Goal: Task Accomplishment & Management: Manage account settings

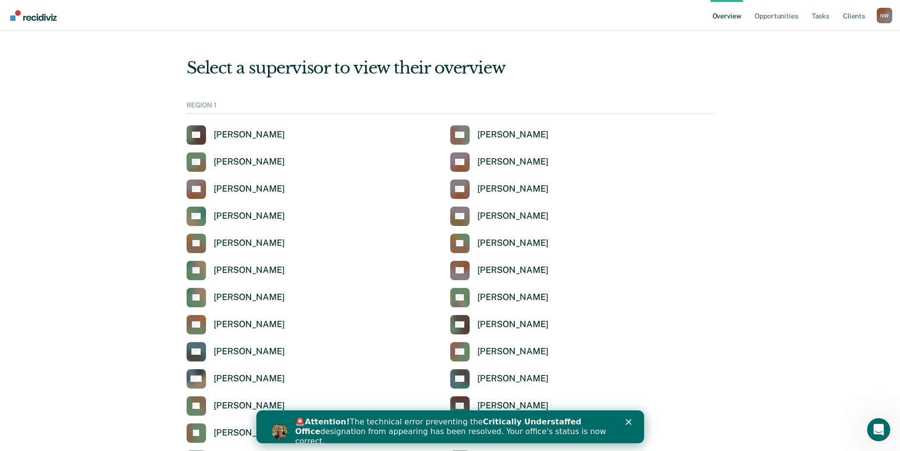
click at [627, 422] on polygon "Close" at bounding box center [628, 423] width 6 height 6
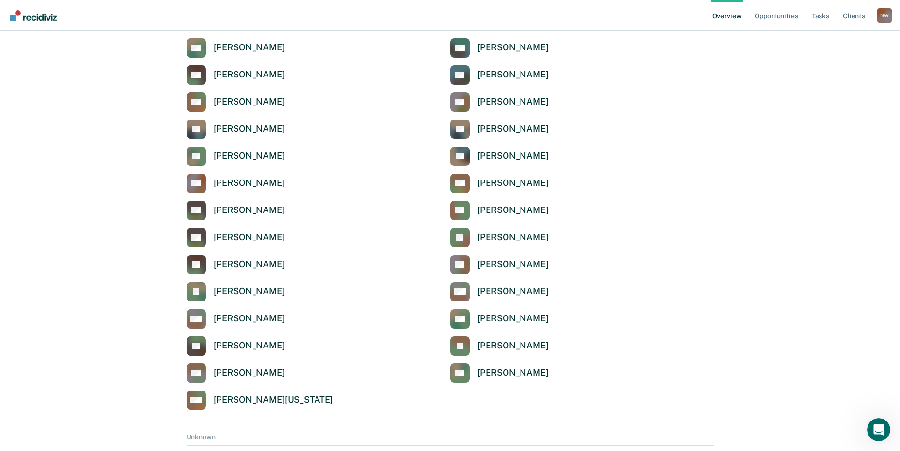
scroll to position [3173, 0]
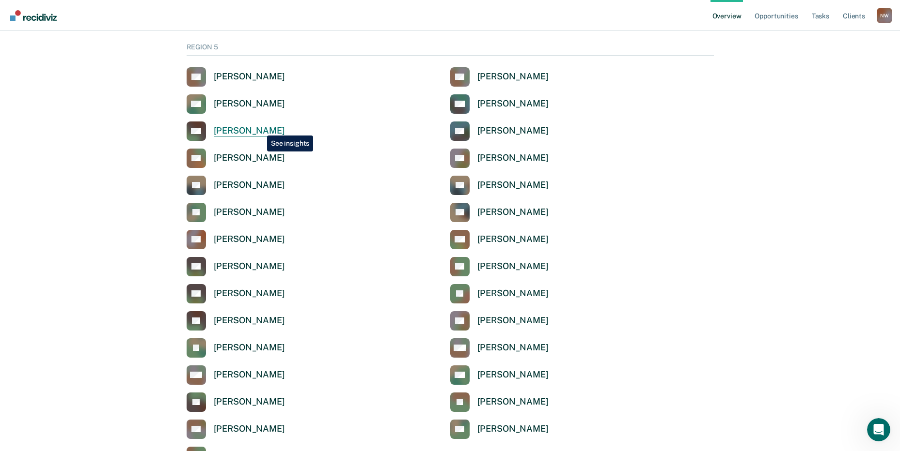
click at [260, 128] on div "[PERSON_NAME]" at bounding box center [249, 130] width 71 height 11
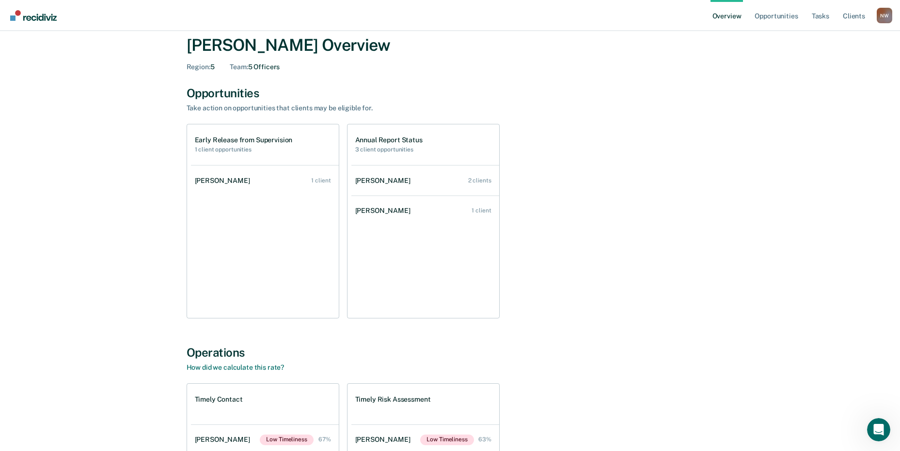
scroll to position [18, 0]
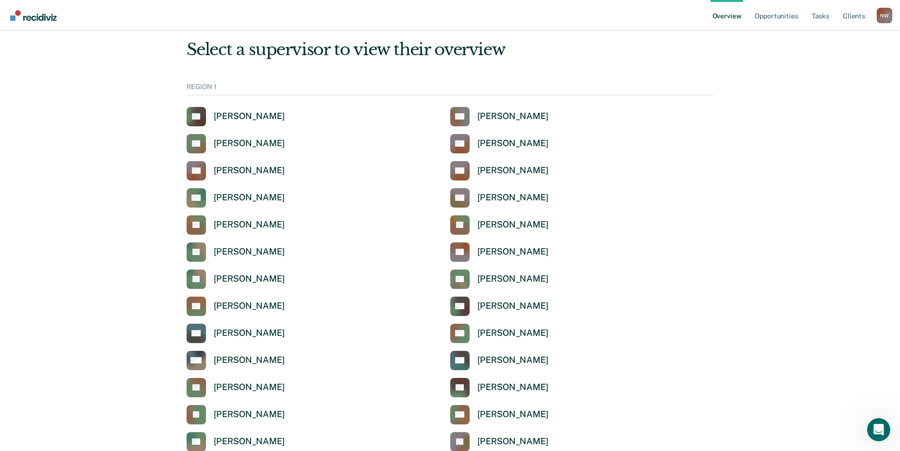
scroll to position [3173, 0]
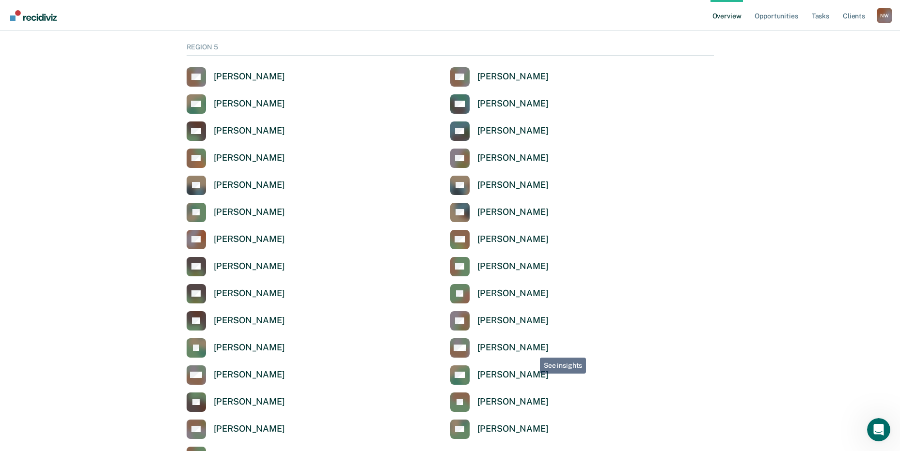
click at [531, 347] on div "[PERSON_NAME]" at bounding box center [512, 347] width 71 height 11
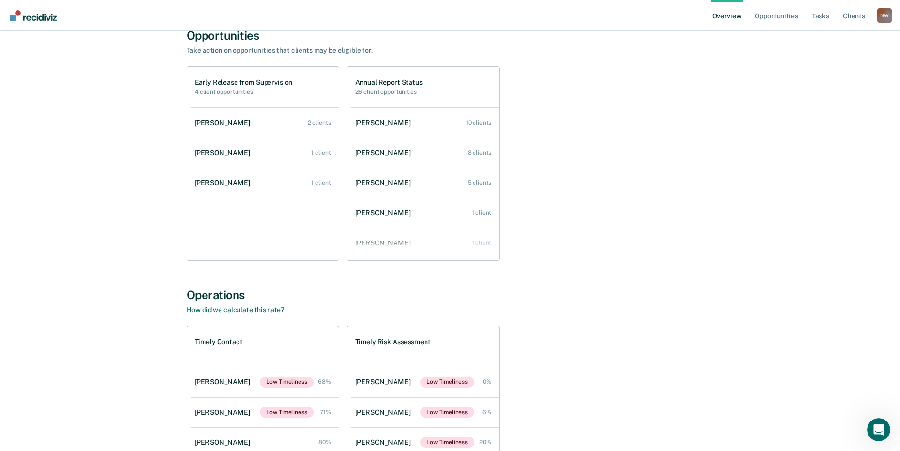
scroll to position [212, 0]
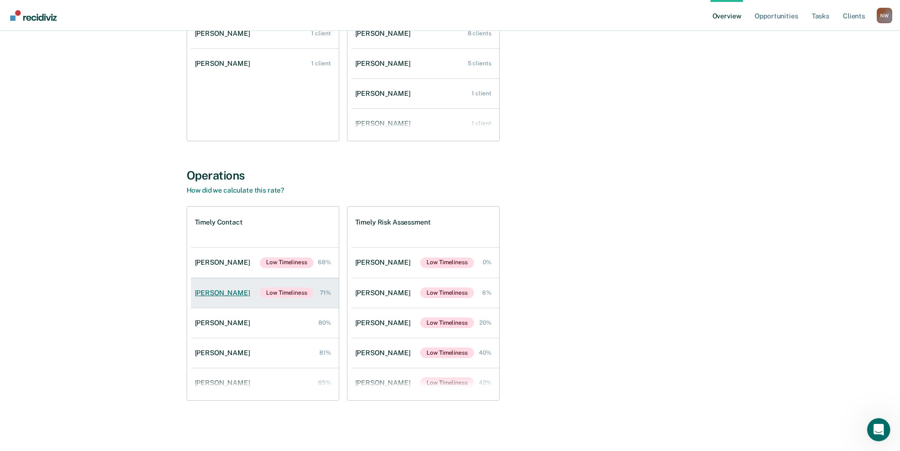
click at [231, 293] on div "[PERSON_NAME]" at bounding box center [224, 293] width 59 height 8
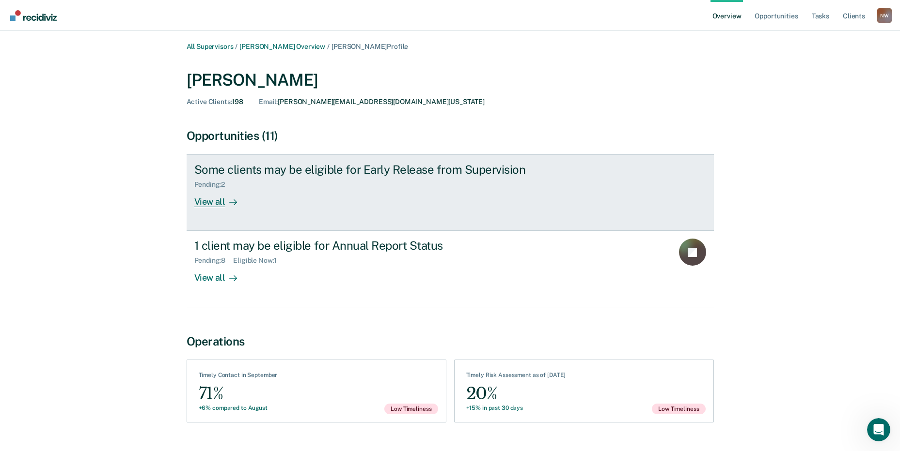
click at [212, 203] on div "View all" at bounding box center [221, 198] width 54 height 19
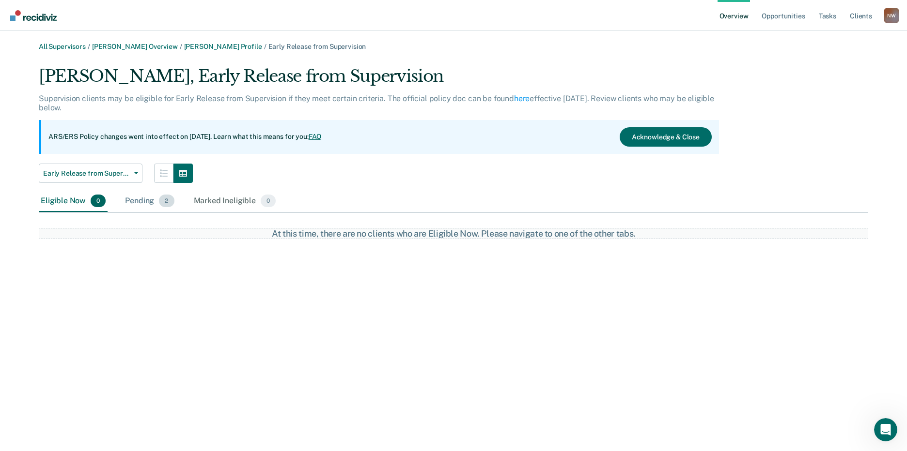
click at [146, 201] on div "Pending 2" at bounding box center [149, 201] width 53 height 21
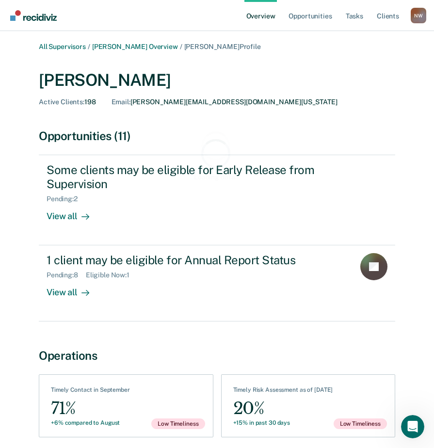
scroll to position [212, 0]
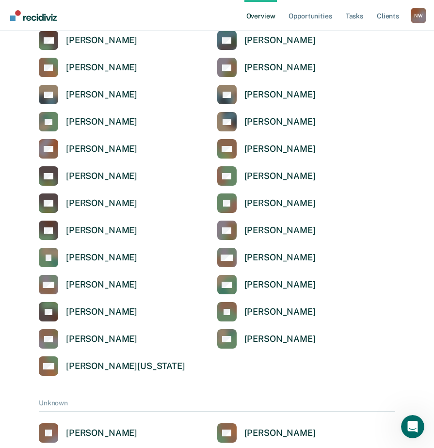
scroll to position [3173, 0]
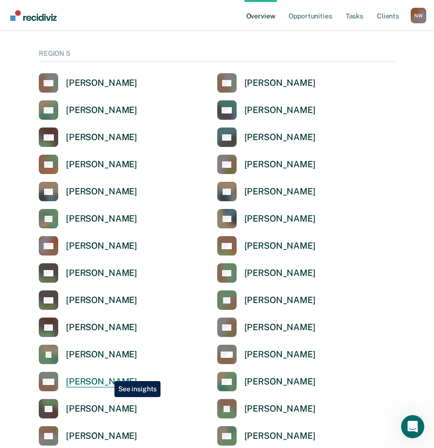
click at [107, 376] on div "[PERSON_NAME]" at bounding box center [101, 381] width 71 height 11
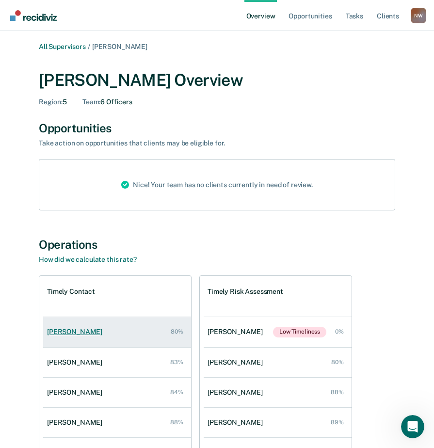
click at [79, 330] on div "[PERSON_NAME]" at bounding box center [76, 331] width 59 height 8
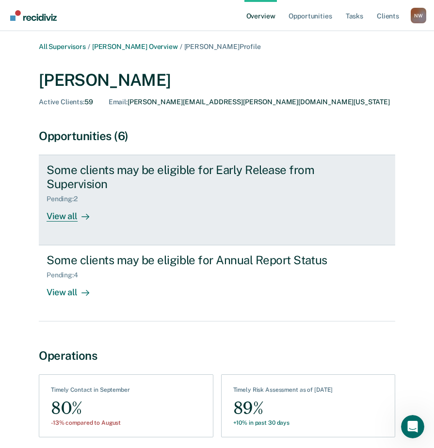
click at [59, 217] on div "View all" at bounding box center [74, 212] width 54 height 19
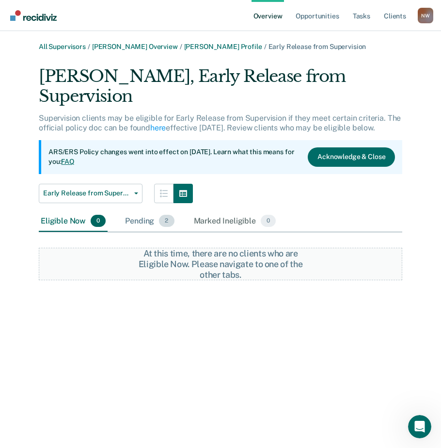
click at [136, 223] on div "Pending 2" at bounding box center [149, 221] width 53 height 21
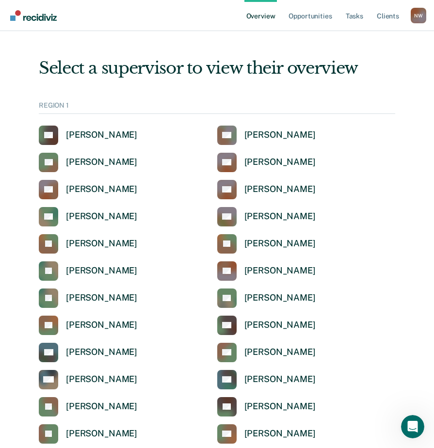
scroll to position [3173, 0]
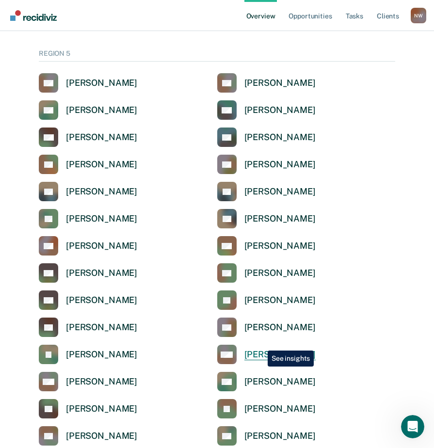
click at [260, 349] on div "[PERSON_NAME]" at bounding box center [279, 354] width 71 height 11
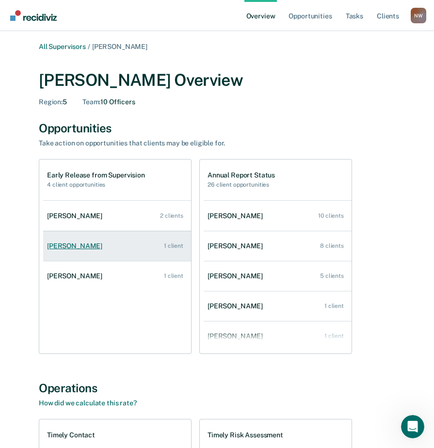
click at [77, 244] on div "[PERSON_NAME]" at bounding box center [76, 246] width 59 height 8
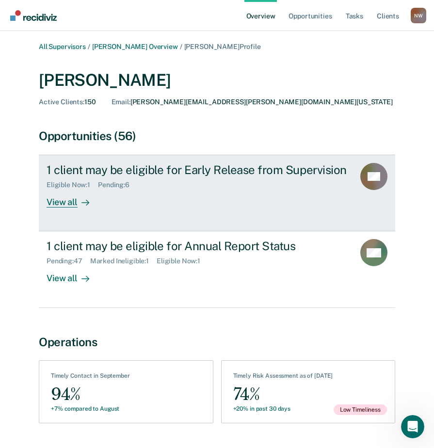
click at [65, 191] on div "View all" at bounding box center [74, 198] width 54 height 19
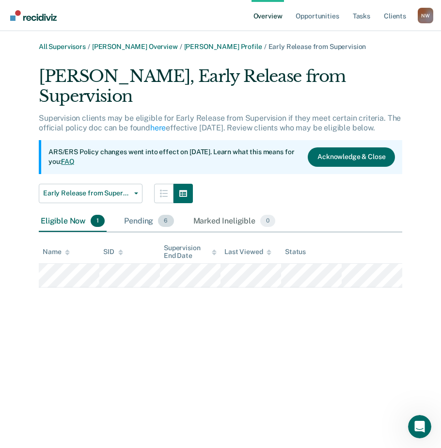
click at [133, 211] on div "Pending 6" at bounding box center [148, 221] width 53 height 21
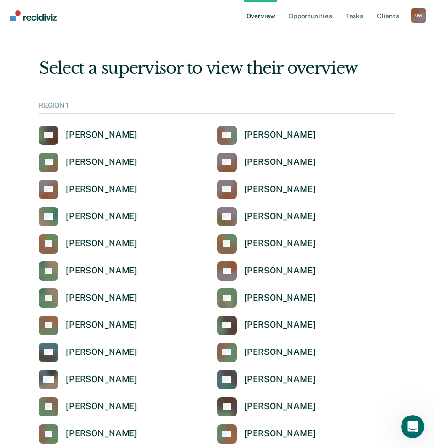
scroll to position [3173, 0]
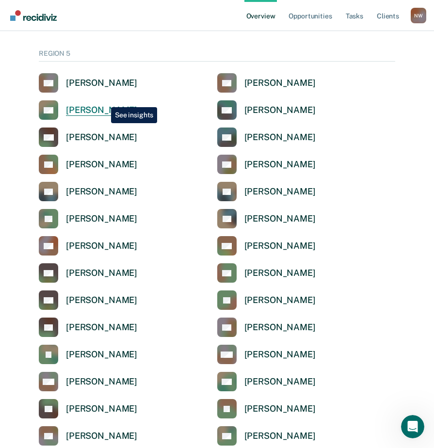
click at [103, 105] on div "[PERSON_NAME]" at bounding box center [101, 110] width 71 height 11
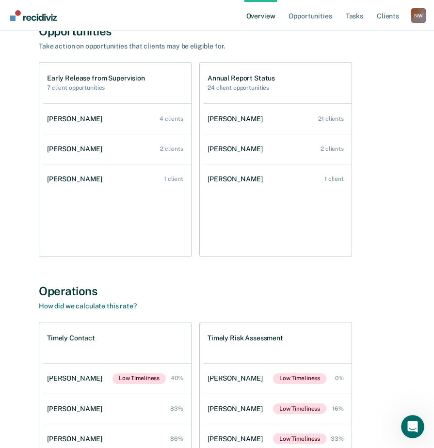
scroll to position [194, 0]
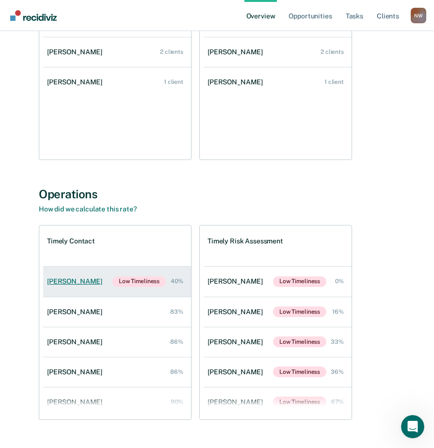
click at [65, 279] on div "[PERSON_NAME]" at bounding box center [76, 281] width 59 height 8
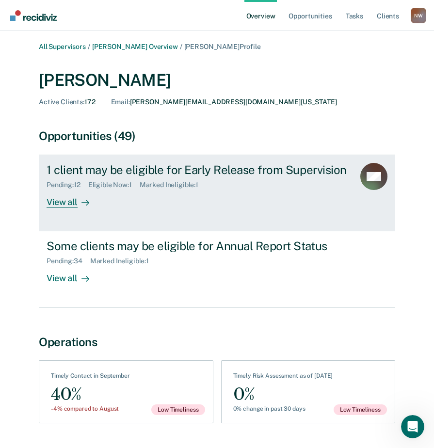
click at [57, 202] on div "View all" at bounding box center [74, 198] width 54 height 19
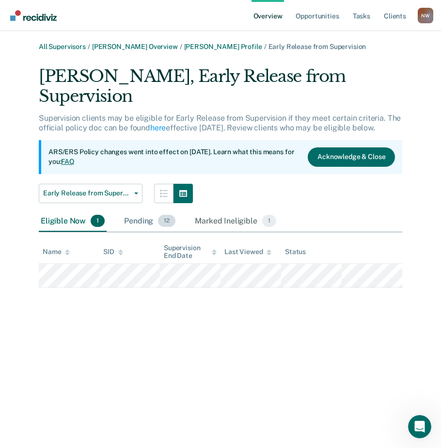
click at [134, 211] on div "Pending 12" at bounding box center [149, 221] width 55 height 21
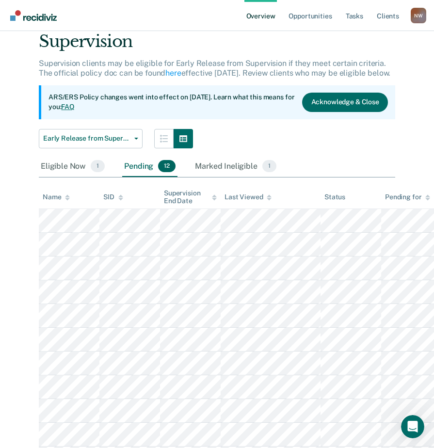
scroll to position [126, 0]
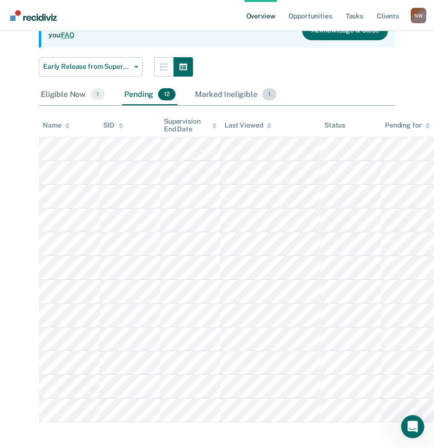
click at [233, 86] on div "Marked Ineligible 1" at bounding box center [235, 94] width 85 height 21
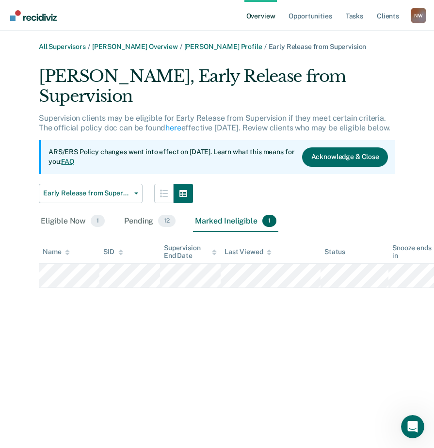
scroll to position [0, 0]
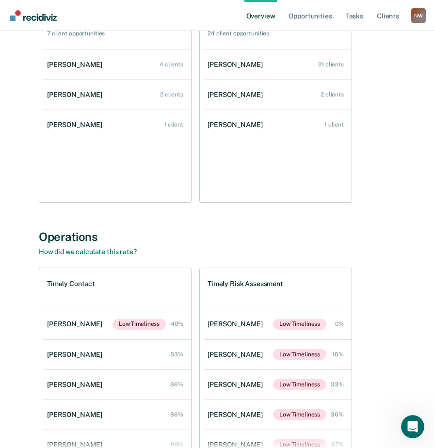
scroll to position [97, 0]
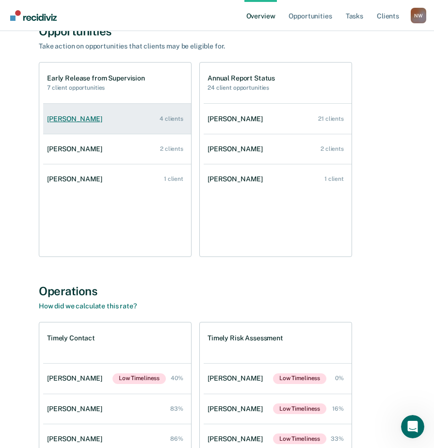
click at [76, 116] on div "[PERSON_NAME]" at bounding box center [76, 119] width 59 height 8
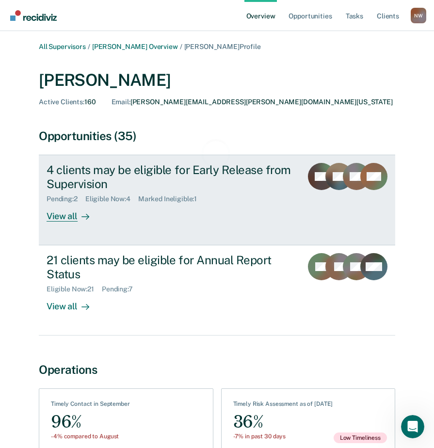
click at [103, 174] on div "4 clients may be eligible for Early Release from Supervision" at bounding box center [171, 177] width 248 height 28
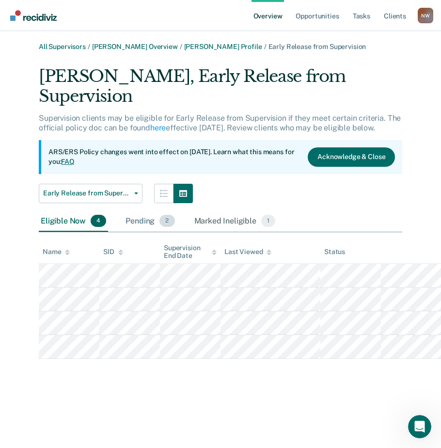
click at [136, 211] on div "Pending 2" at bounding box center [150, 221] width 53 height 21
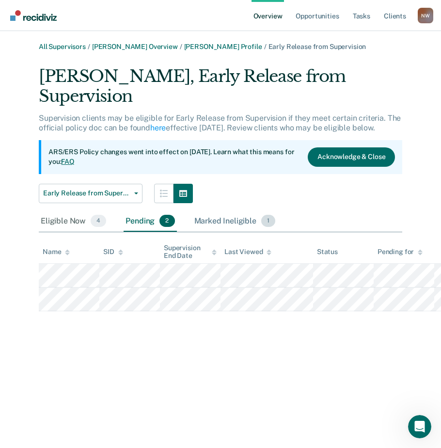
click at [202, 211] on div "Marked Ineligible 1" at bounding box center [234, 221] width 85 height 21
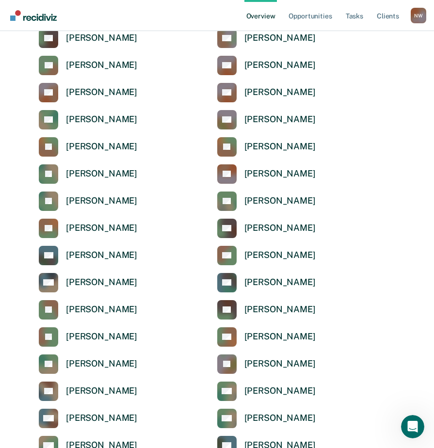
scroll to position [3173, 0]
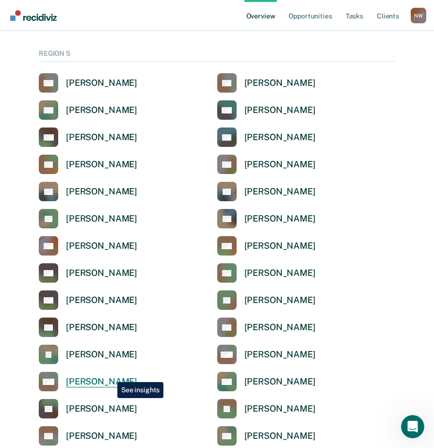
click at [110, 376] on div "[PERSON_NAME]" at bounding box center [101, 381] width 71 height 11
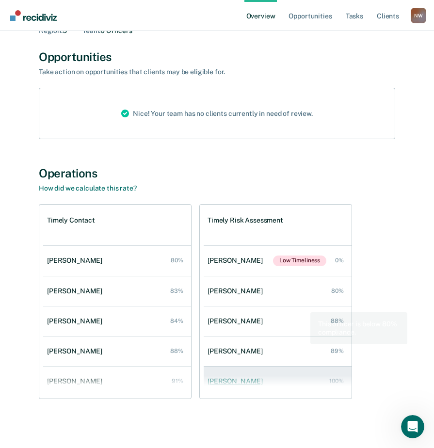
scroll to position [73, 0]
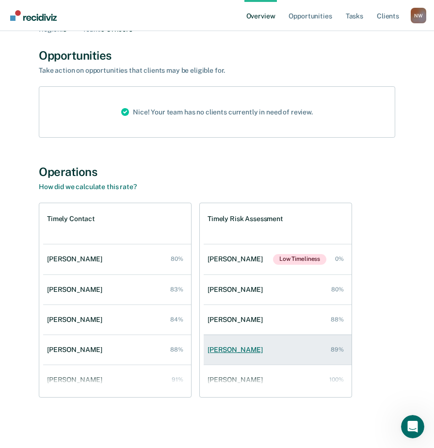
click at [233, 351] on div "[PERSON_NAME]" at bounding box center [236, 349] width 59 height 8
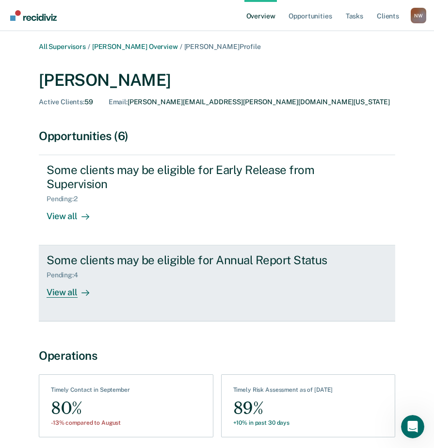
click at [66, 289] on div "View all" at bounding box center [74, 288] width 54 height 19
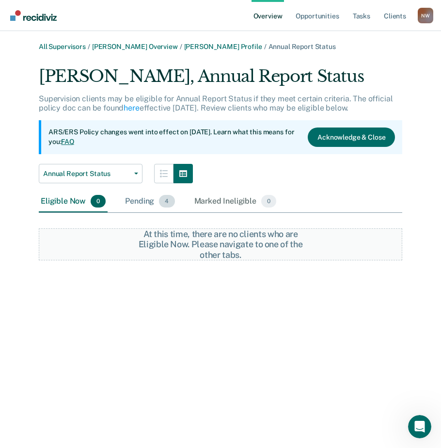
click at [136, 204] on div "Pending 4" at bounding box center [149, 201] width 53 height 21
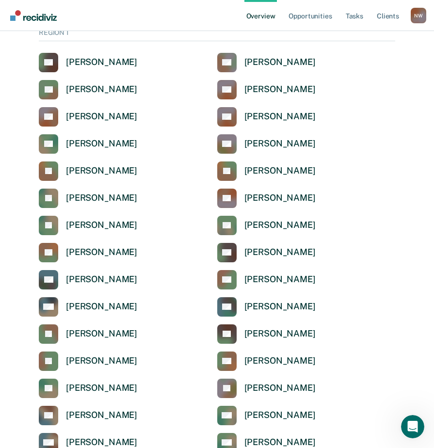
scroll to position [3173, 0]
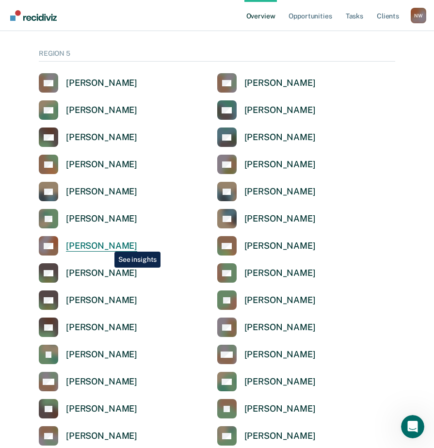
click at [105, 242] on div "[PERSON_NAME]" at bounding box center [101, 245] width 71 height 11
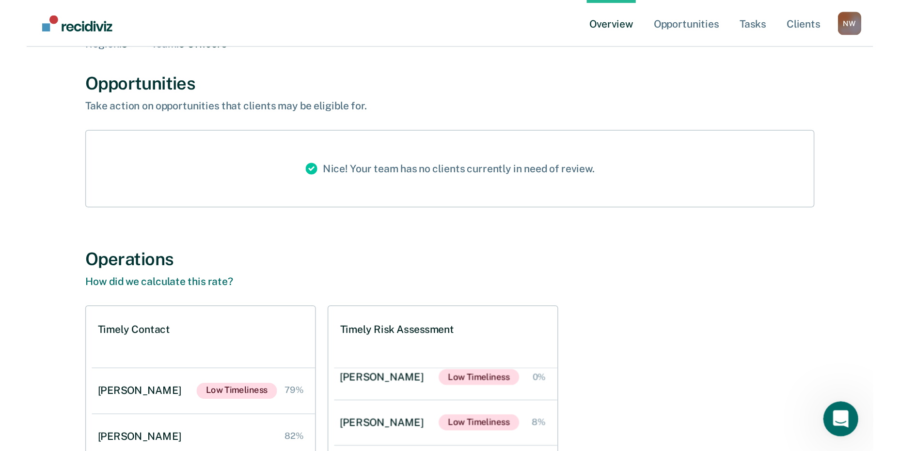
scroll to position [69, 0]
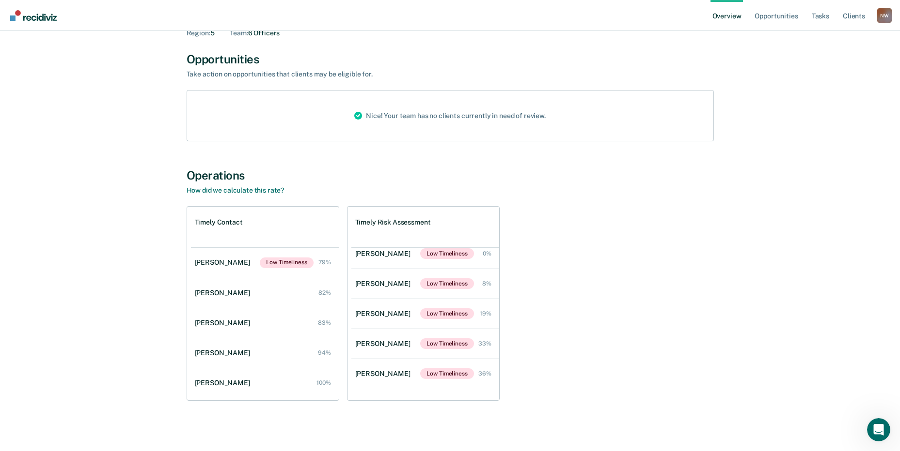
scroll to position [3173, 0]
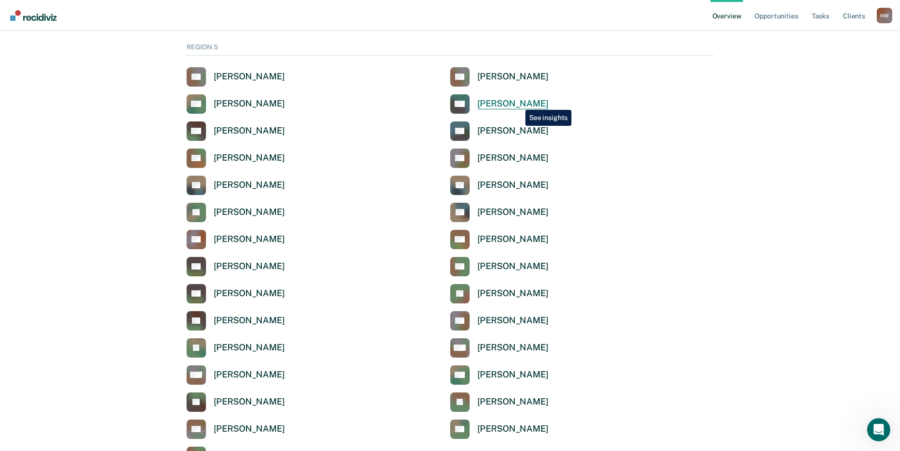
click at [518, 103] on div "[PERSON_NAME]" at bounding box center [512, 103] width 71 height 11
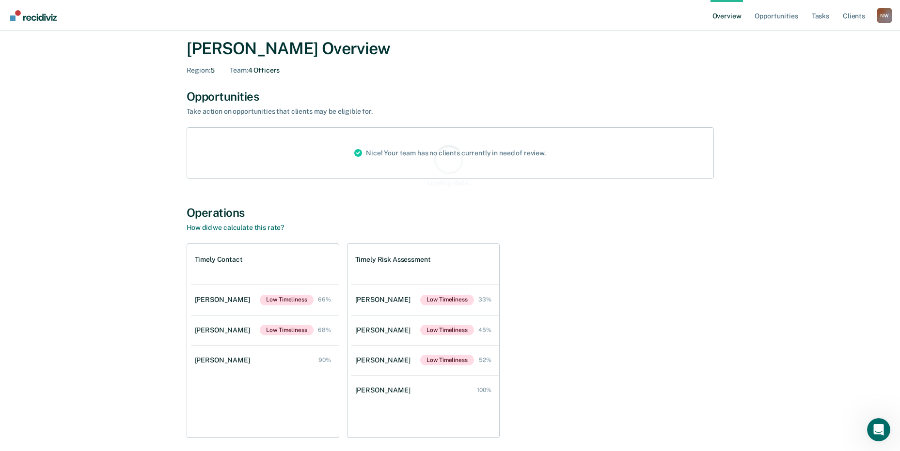
scroll to position [48, 0]
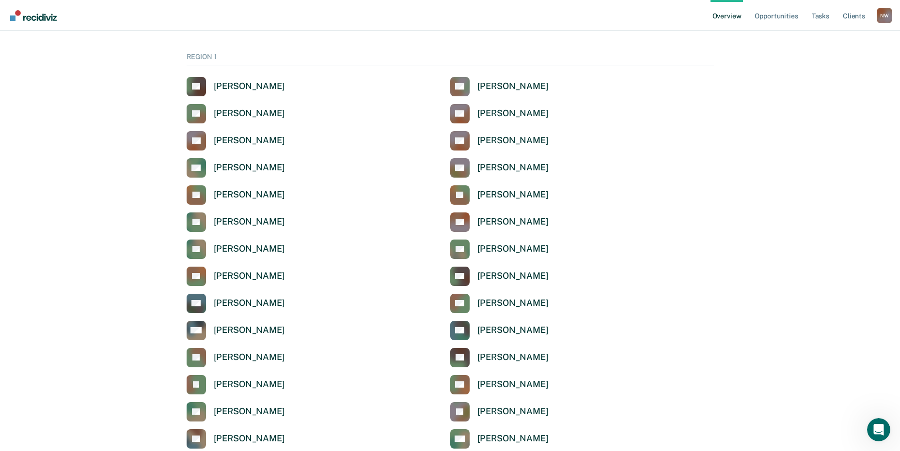
scroll to position [3173, 0]
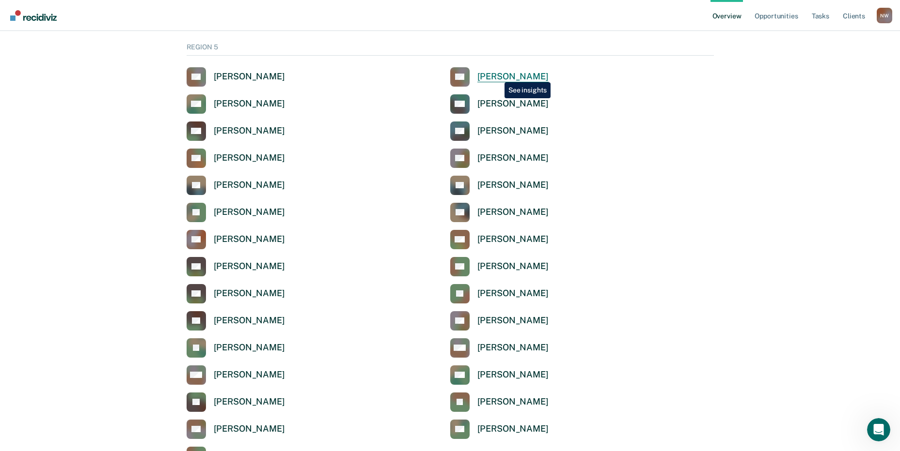
click at [498, 75] on div "[PERSON_NAME]" at bounding box center [512, 76] width 71 height 11
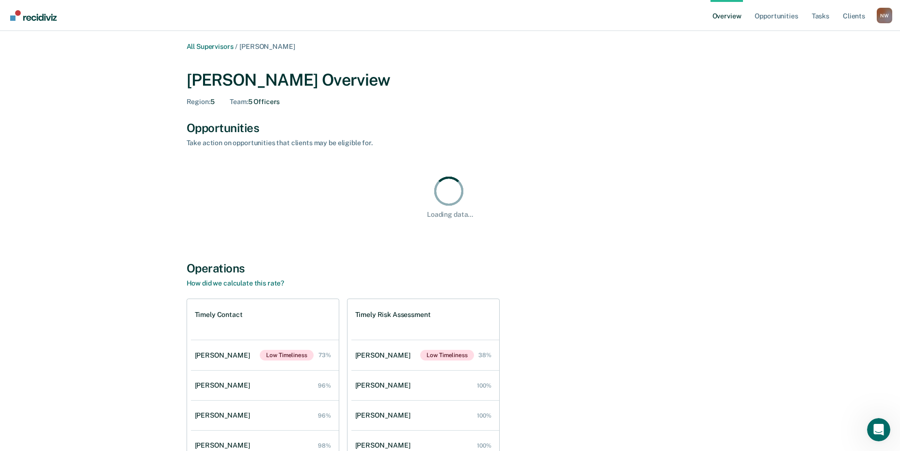
scroll to position [93, 0]
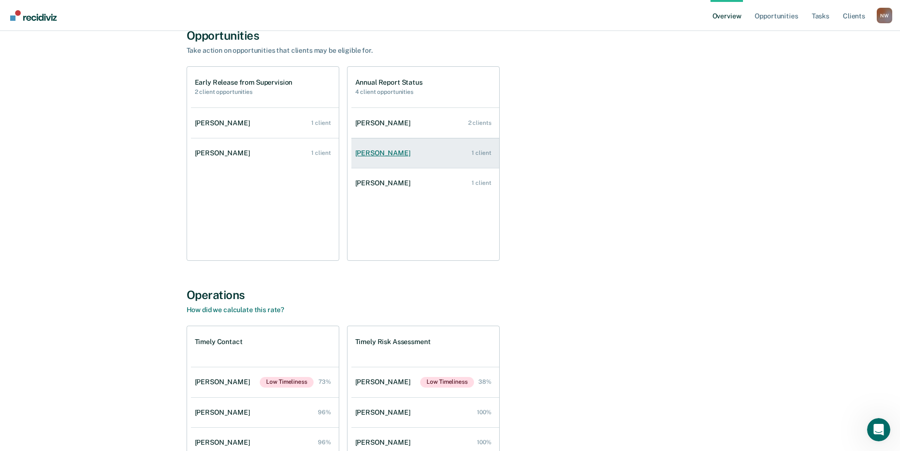
click at [380, 157] on div "[PERSON_NAME]" at bounding box center [384, 153] width 59 height 8
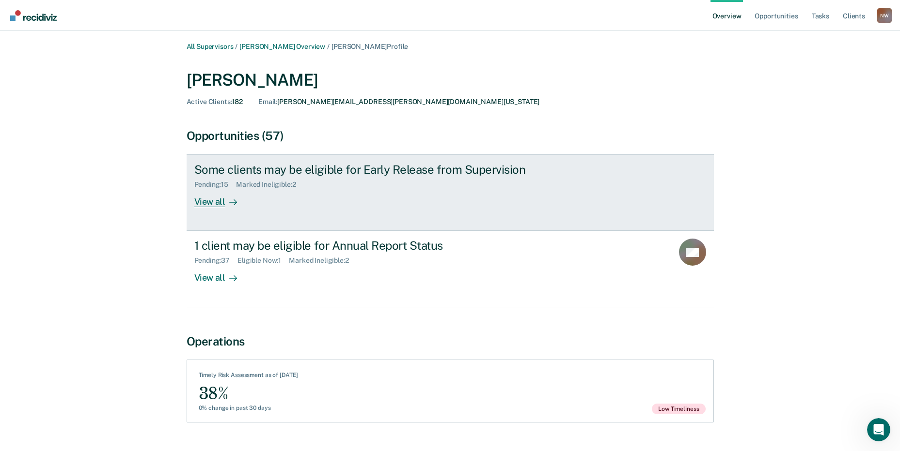
click at [211, 199] on div "View all" at bounding box center [221, 198] width 54 height 19
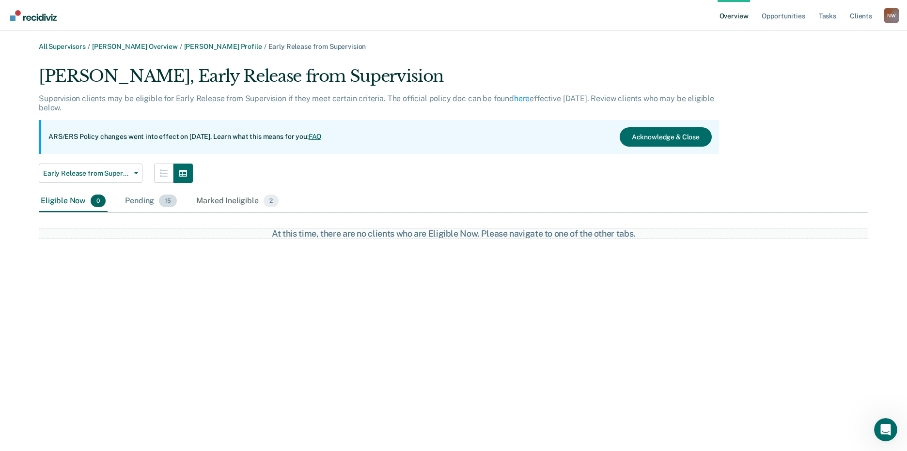
click at [138, 202] on div "Pending 15" at bounding box center [151, 201] width 56 height 21
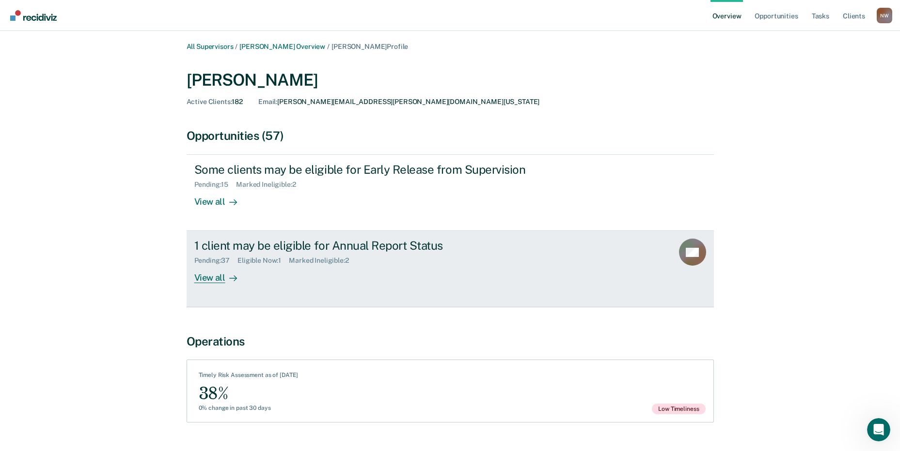
click at [209, 278] on div "View all" at bounding box center [221, 274] width 54 height 19
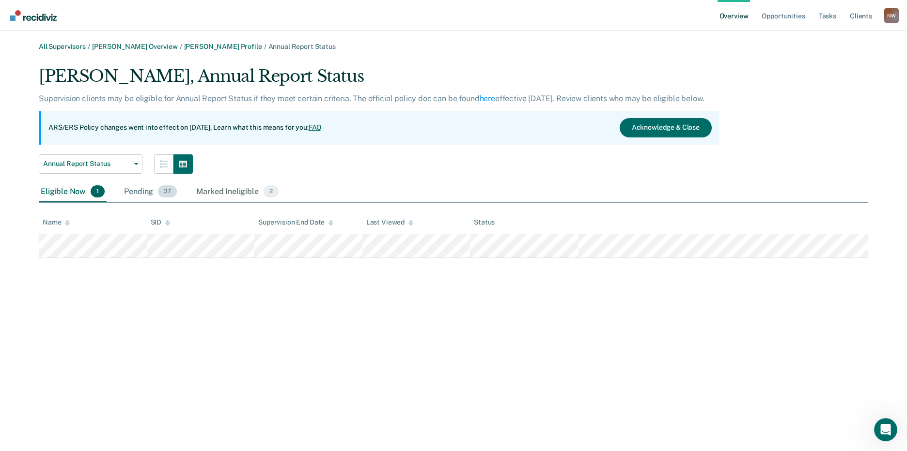
click at [143, 197] on div "Pending 37" at bounding box center [150, 192] width 57 height 21
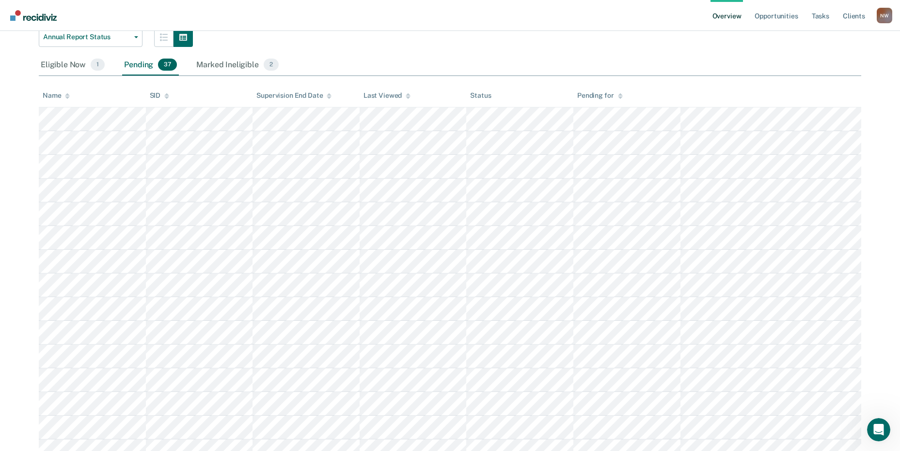
scroll to position [123, 0]
click at [231, 64] on div "Marked Ineligible 2" at bounding box center [237, 69] width 86 height 21
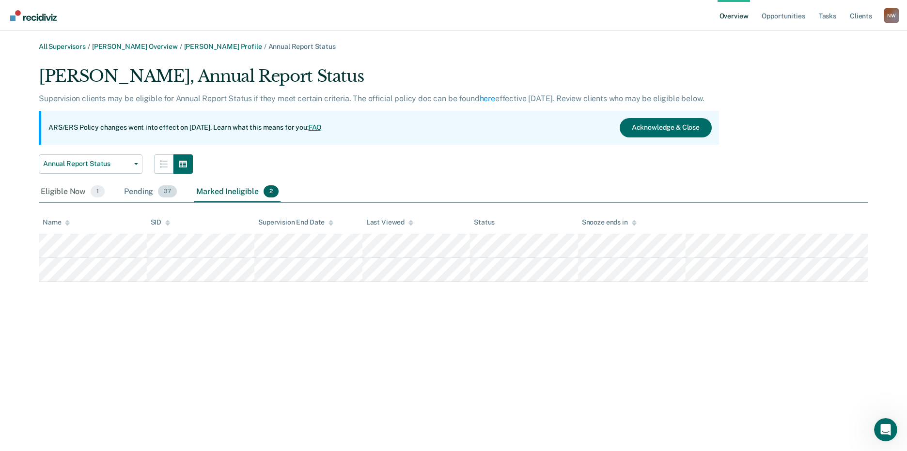
click at [134, 192] on div "Pending 37" at bounding box center [150, 192] width 57 height 21
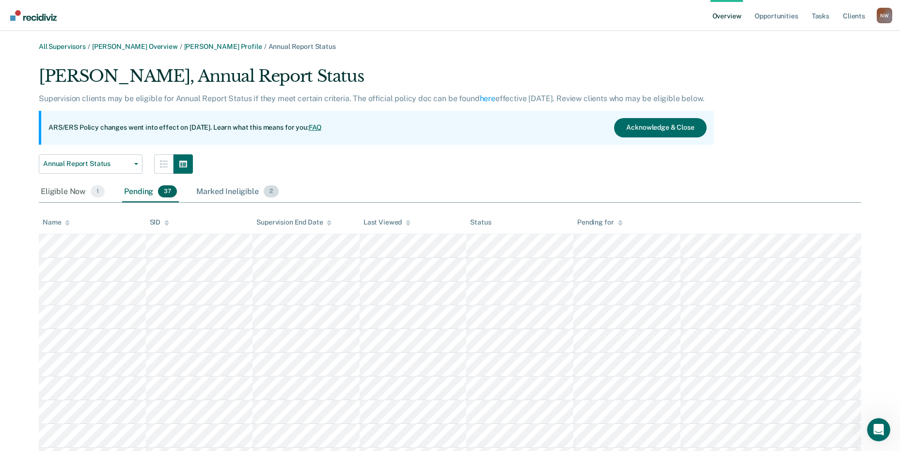
click at [241, 192] on div "Marked Ineligible 2" at bounding box center [237, 192] width 86 height 21
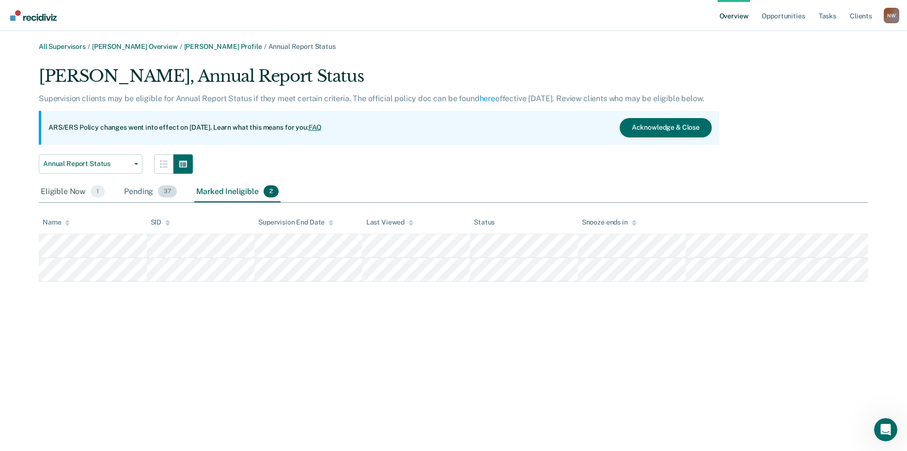
click at [141, 194] on div "Pending 37" at bounding box center [150, 192] width 57 height 21
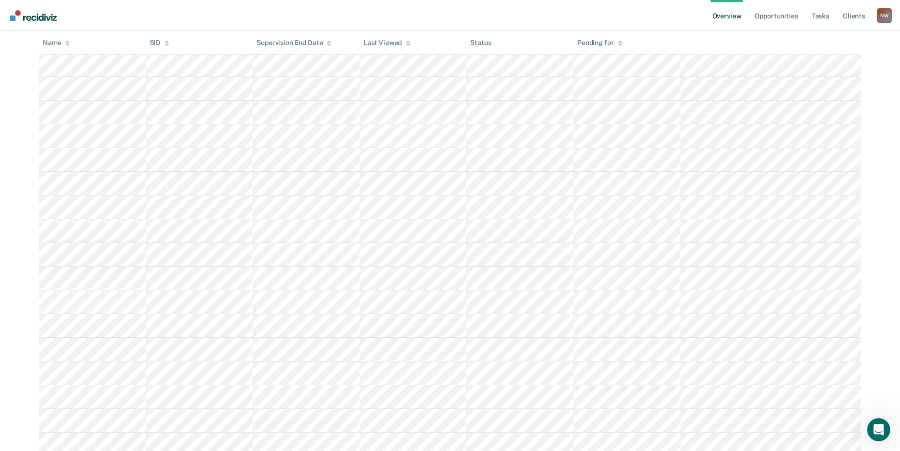
scroll to position [436, 0]
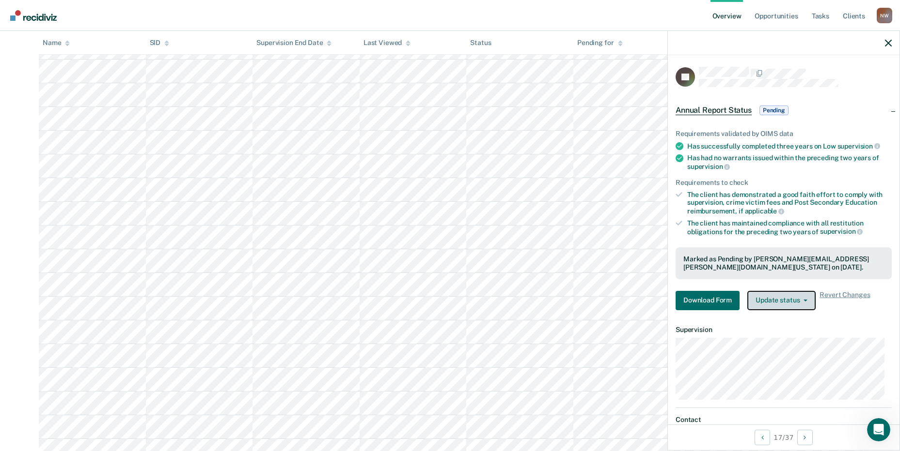
click at [808, 300] on button "Update status" at bounding box center [781, 300] width 68 height 19
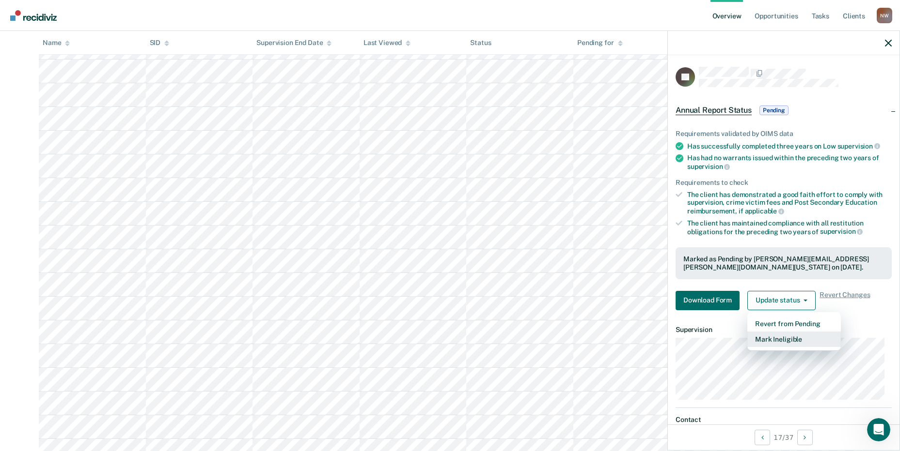
click at [781, 341] on button "Mark Ineligible" at bounding box center [793, 340] width 93 height 16
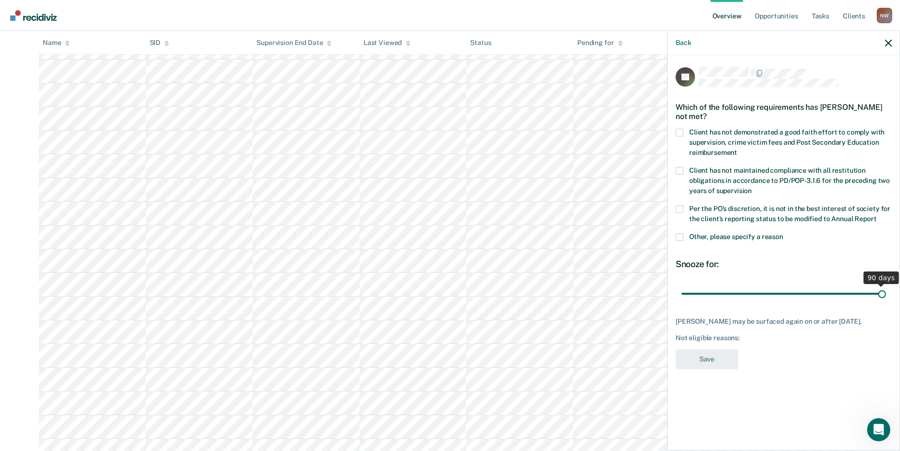
drag, startPoint x: 748, startPoint y: 294, endPoint x: 910, endPoint y: 280, distance: 162.9
type input "90"
click at [886, 285] on input "range" at bounding box center [783, 293] width 204 height 17
click at [679, 236] on span at bounding box center [679, 237] width 8 height 8
click at [783, 233] on input "Other, please specify a reason" at bounding box center [783, 233] width 0 height 0
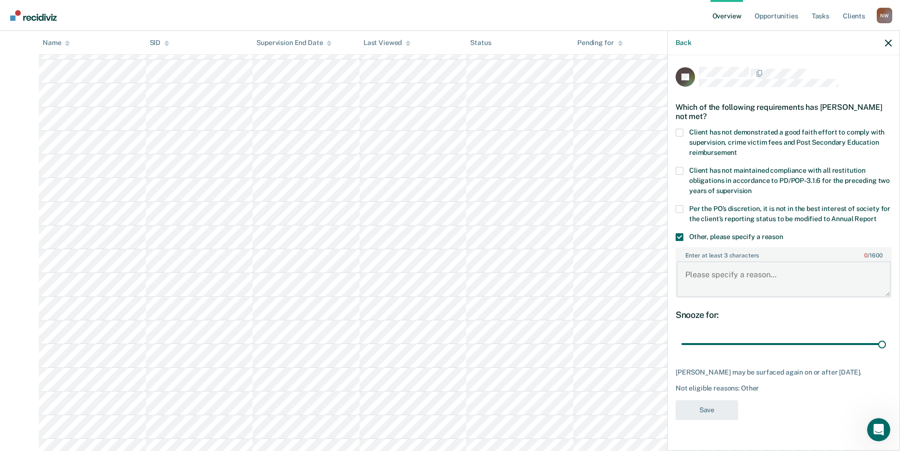
click at [718, 263] on textarea "Enter at least 3 characters 0 / 1600" at bounding box center [783, 280] width 214 height 36
click at [715, 280] on textarea "Enter at least 3 characters 0 / 1600" at bounding box center [783, 280] width 214 height 36
type textarea "Only been Low supervision since [DATE]."
click at [700, 413] on button "Save" at bounding box center [706, 411] width 62 height 20
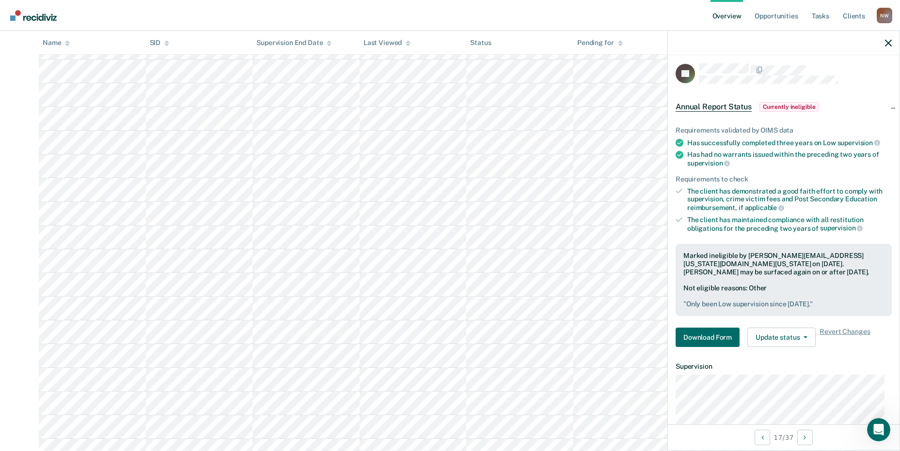
scroll to position [0, 0]
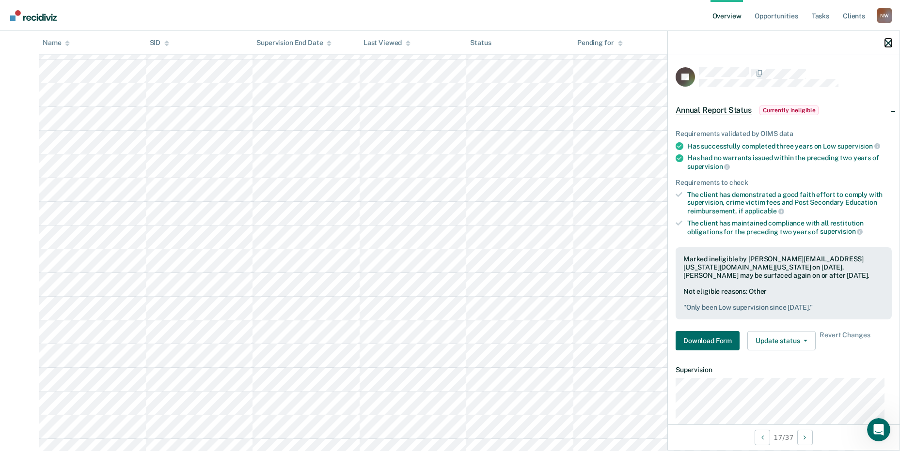
click at [890, 42] on icon "button" at bounding box center [888, 43] width 7 height 7
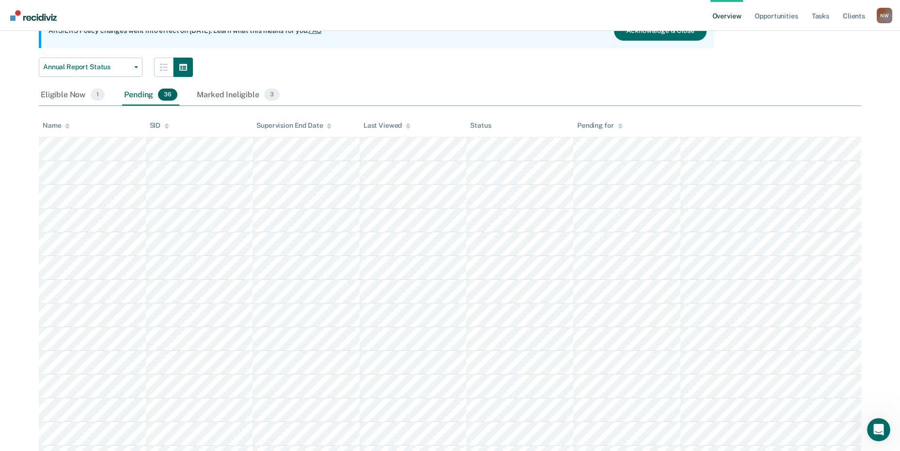
scroll to position [48, 0]
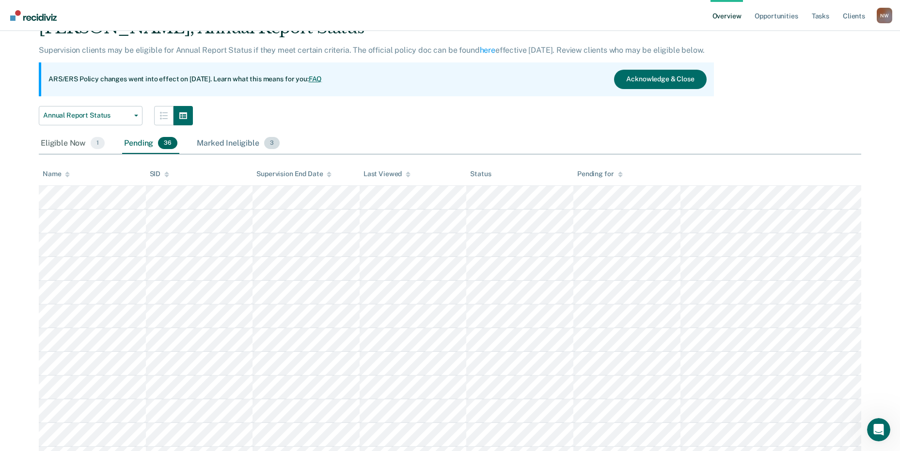
click at [221, 142] on div "Marked Ineligible 3" at bounding box center [238, 143] width 87 height 21
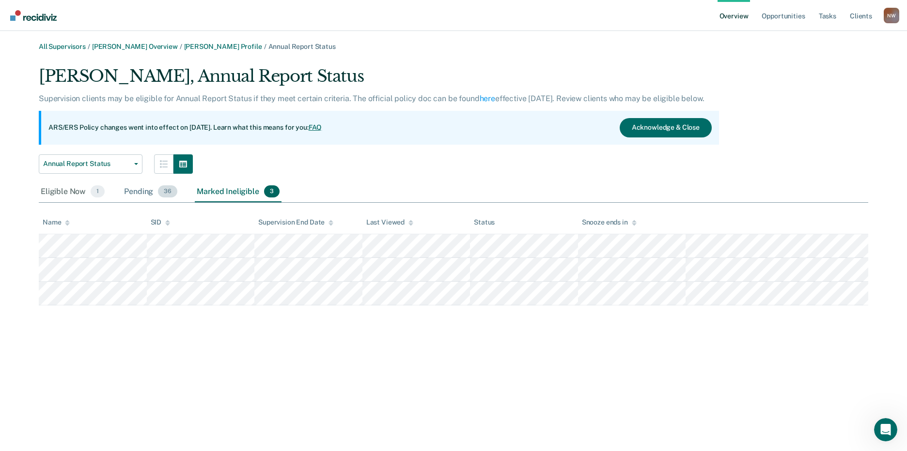
click at [130, 193] on div "Pending 36" at bounding box center [150, 192] width 57 height 21
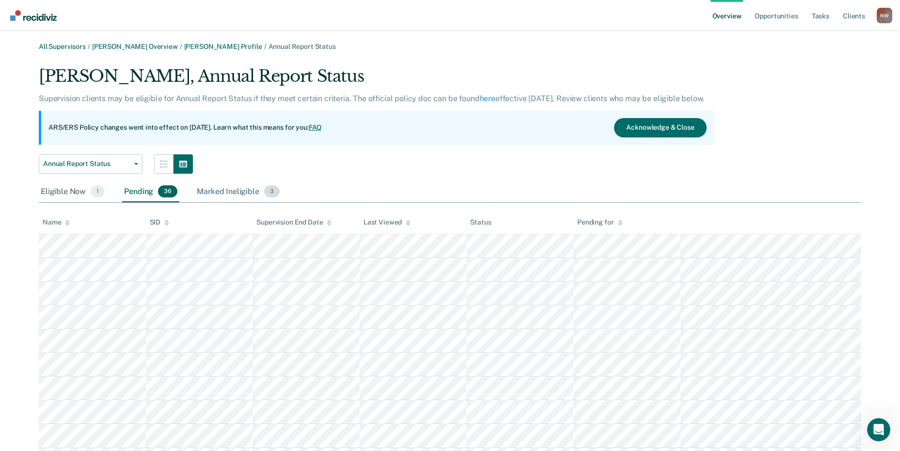
click at [230, 193] on div "Marked Ineligible 3" at bounding box center [238, 192] width 87 height 21
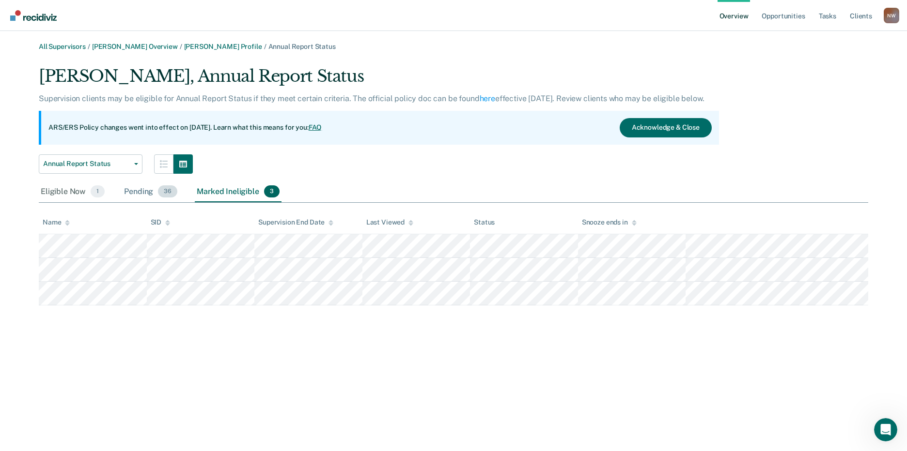
click at [141, 192] on div "Pending 36" at bounding box center [150, 192] width 57 height 21
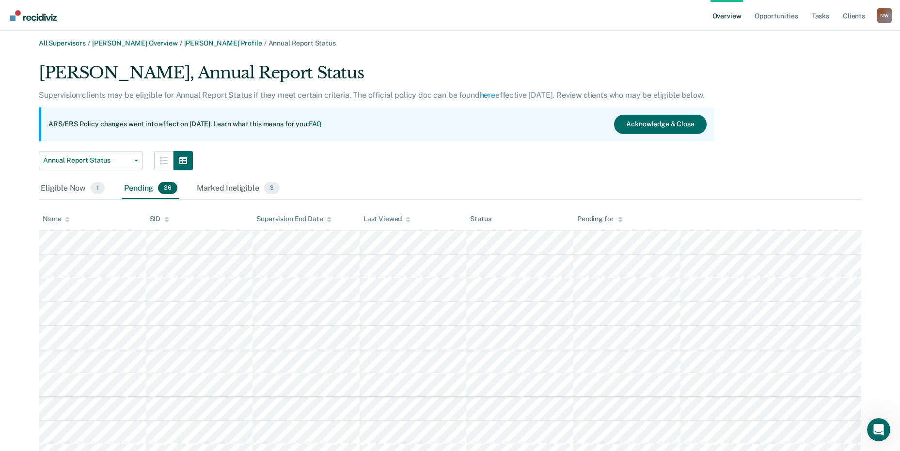
scroll to position [2, 0]
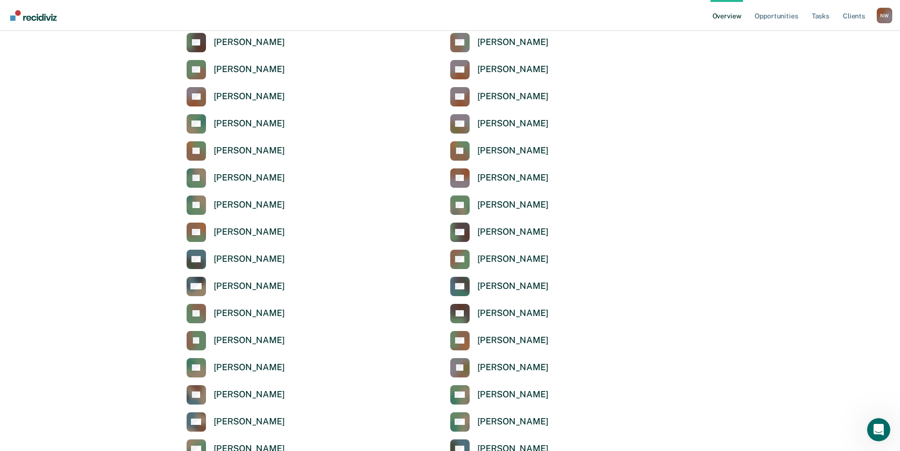
scroll to position [3173, 0]
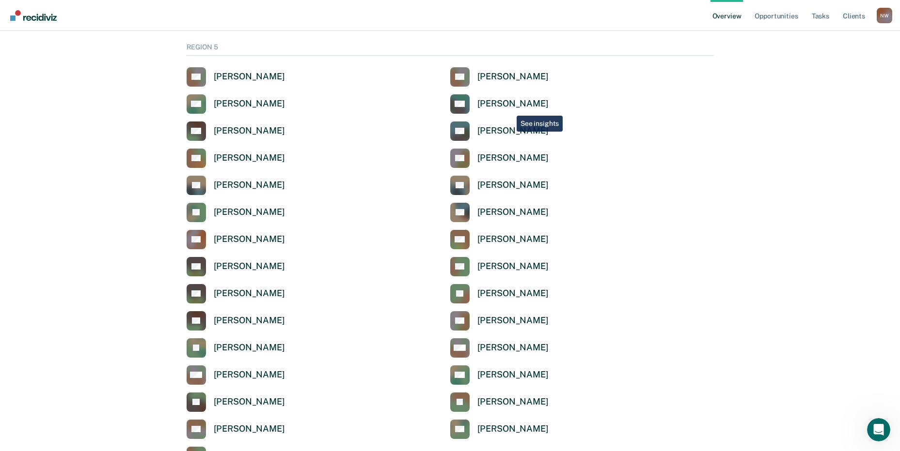
click at [509, 108] on div "[PERSON_NAME]" at bounding box center [512, 103] width 71 height 11
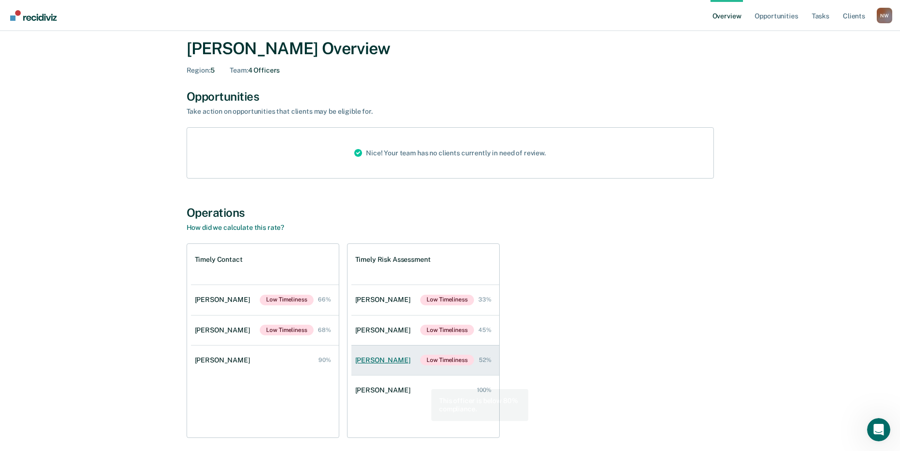
scroll to position [48, 0]
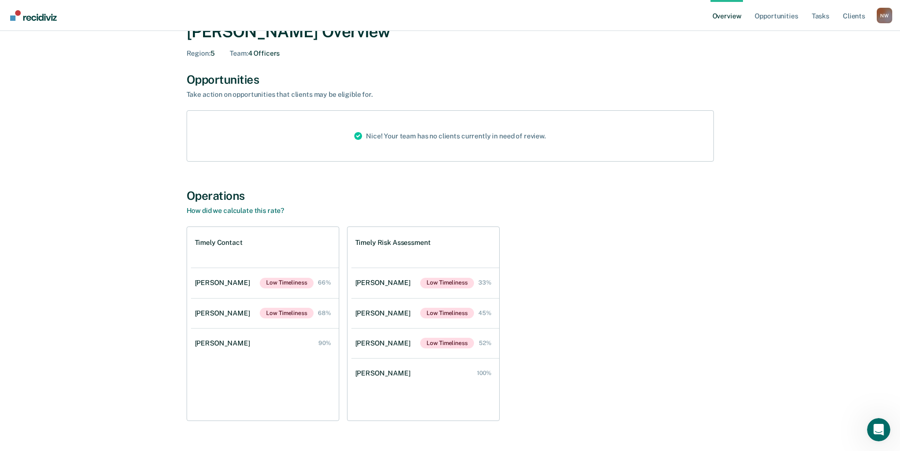
scroll to position [3173, 0]
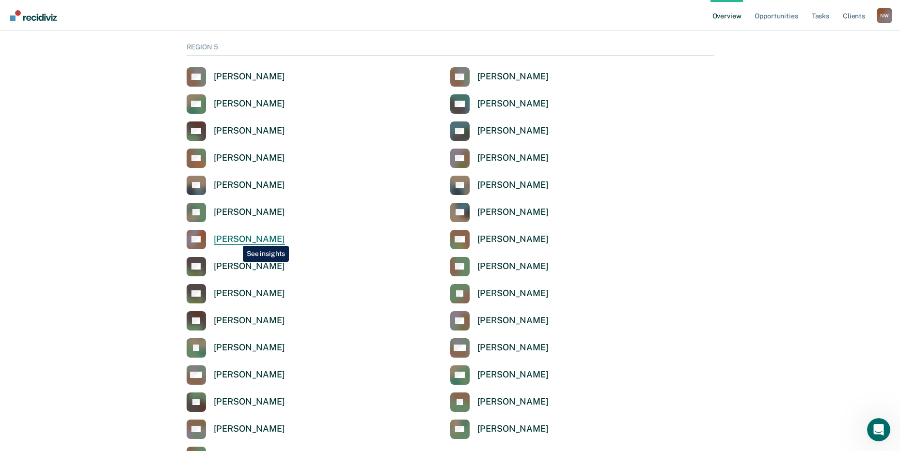
click at [235, 239] on div "[PERSON_NAME]" at bounding box center [249, 239] width 71 height 11
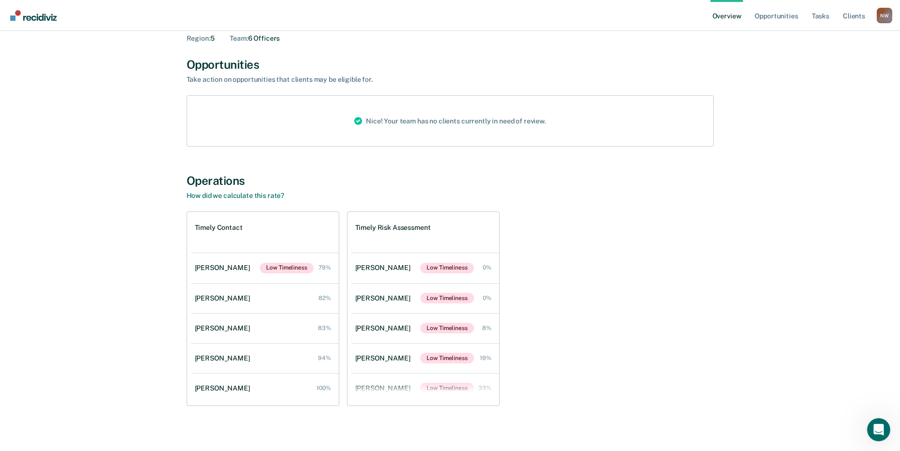
scroll to position [69, 0]
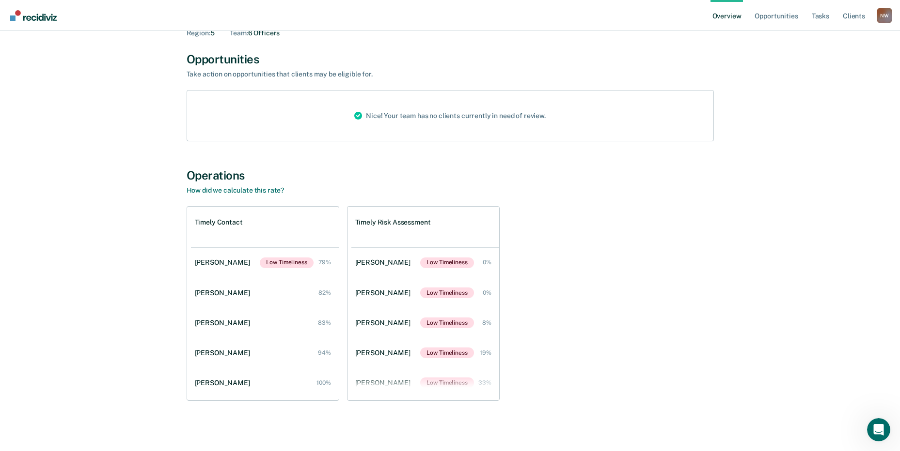
click at [379, 352] on div "[PERSON_NAME]" at bounding box center [384, 353] width 59 height 8
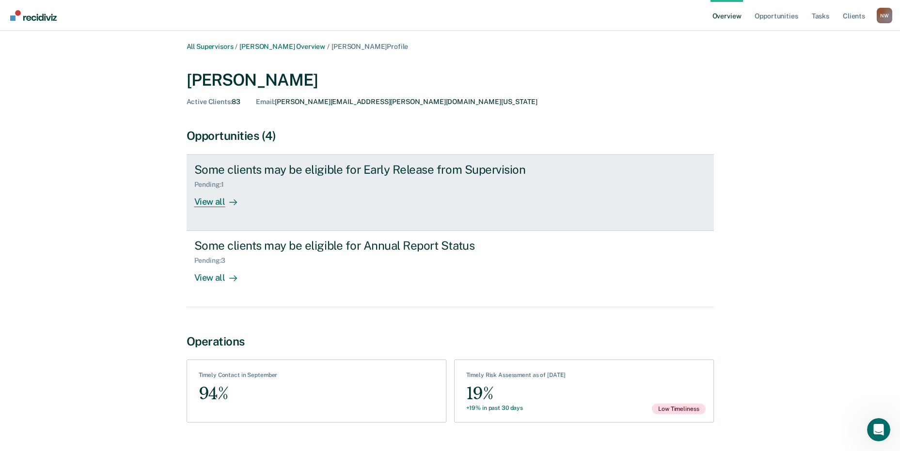
click at [222, 175] on div "Some clients may be eligible for Early Release from Supervision" at bounding box center [364, 170] width 340 height 14
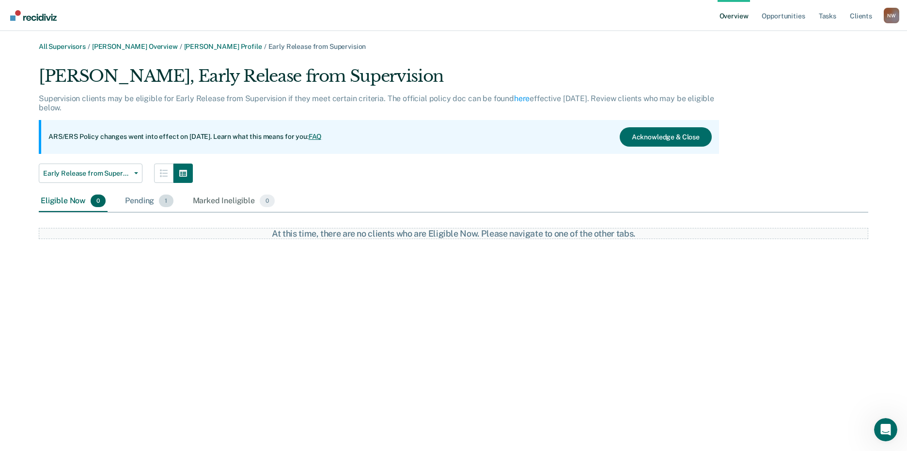
click at [145, 201] on div "Pending 1" at bounding box center [149, 201] width 52 height 21
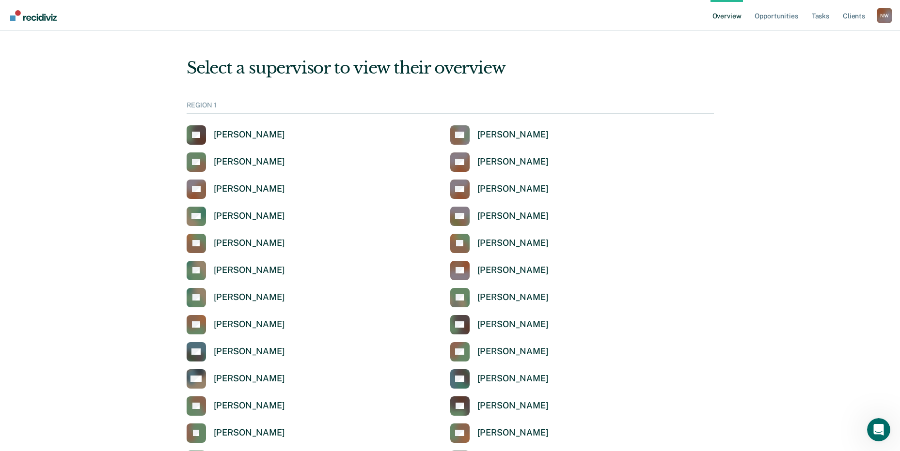
scroll to position [3173, 0]
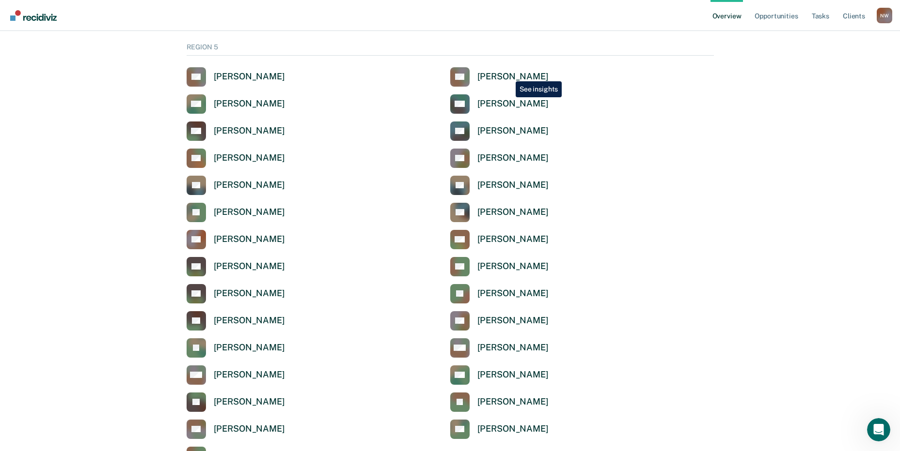
click at [507, 73] on div "[PERSON_NAME]" at bounding box center [512, 76] width 71 height 11
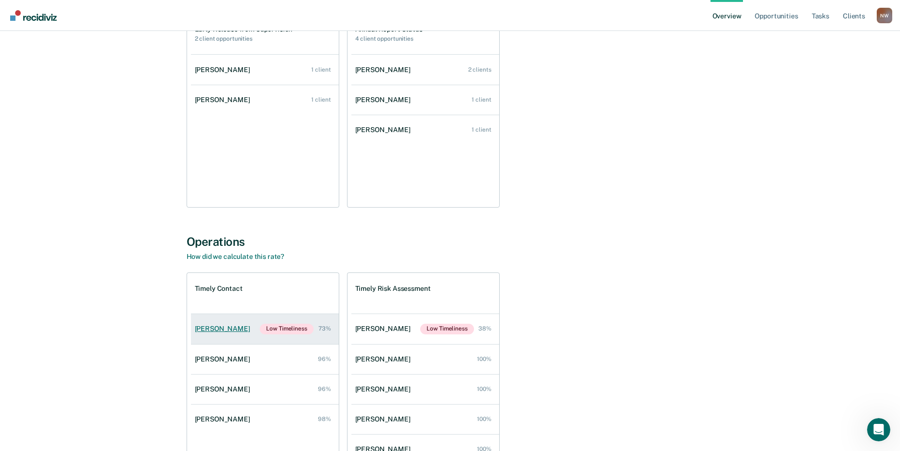
scroll to position [212, 0]
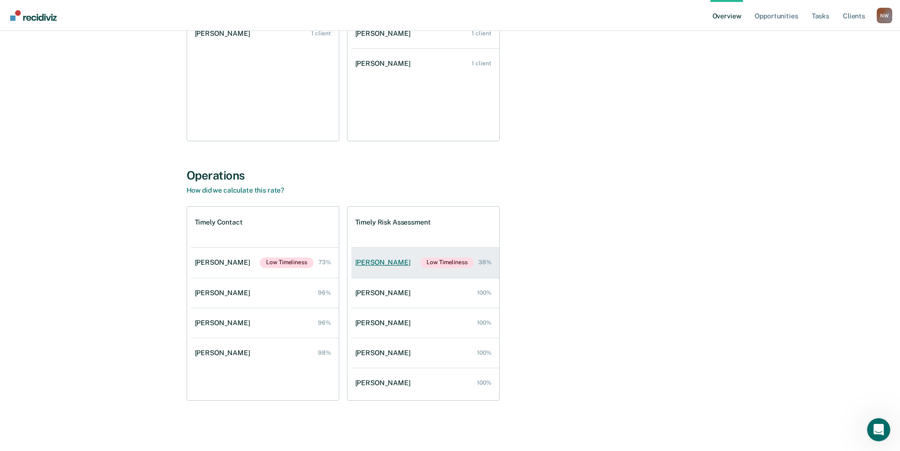
click at [379, 264] on div "[PERSON_NAME]" at bounding box center [384, 263] width 59 height 8
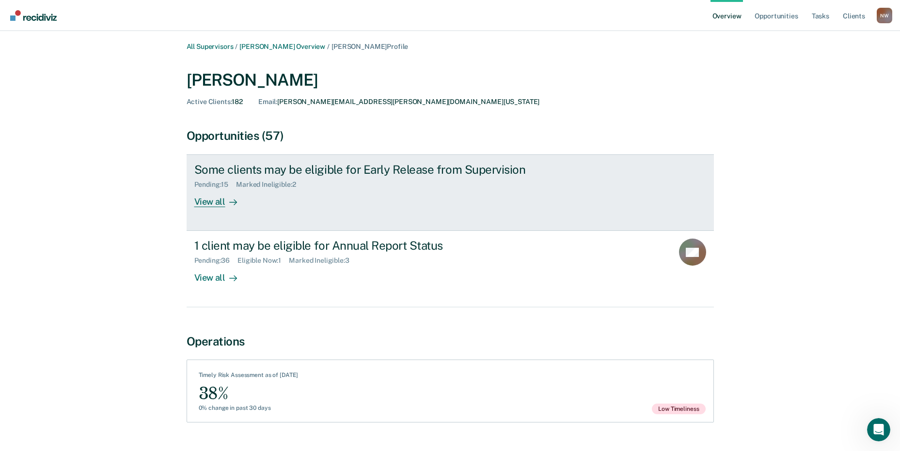
click at [225, 181] on div "Pending : 15" at bounding box center [215, 185] width 42 height 8
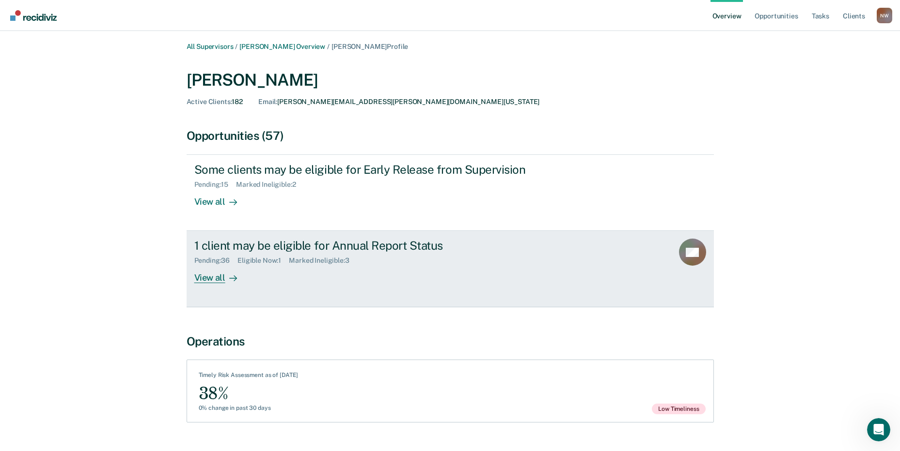
click at [228, 249] on div "1 client may be eligible for Annual Report Status" at bounding box center [364, 246] width 340 height 14
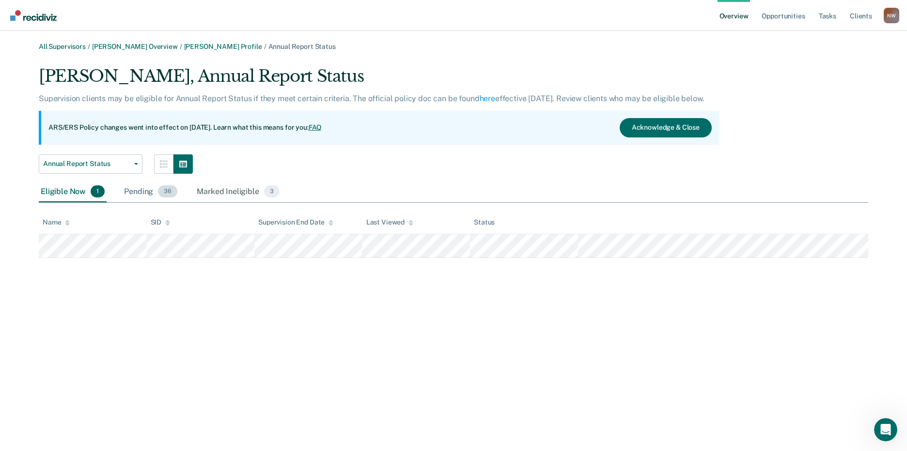
click at [136, 197] on div "Pending 36" at bounding box center [150, 192] width 57 height 21
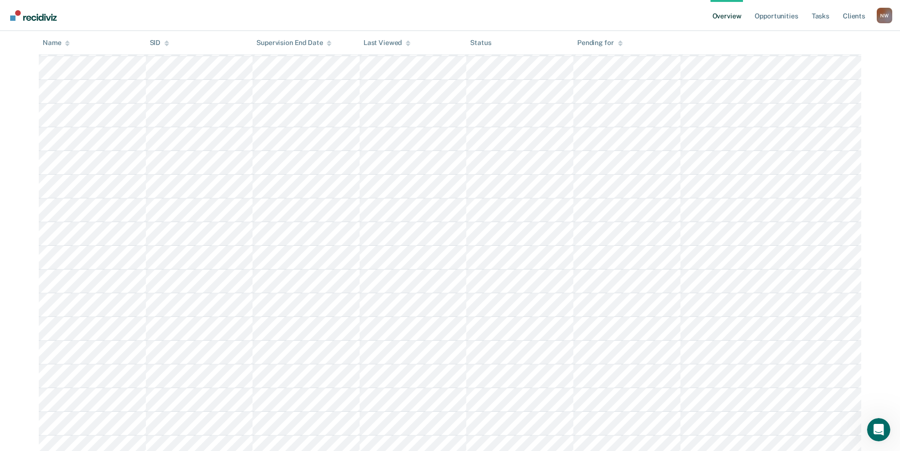
scroll to position [637, 0]
